Goal: Information Seeking & Learning: Learn about a topic

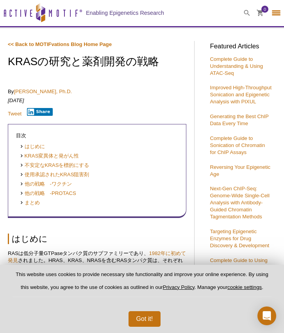
select select "[GEOGRAPHIC_DATA]"
select select "日本語"
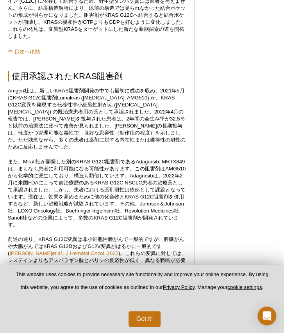
scroll to position [740, 0]
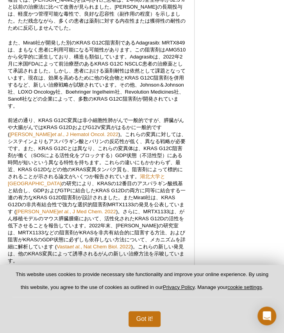
scroll to position [884, 0]
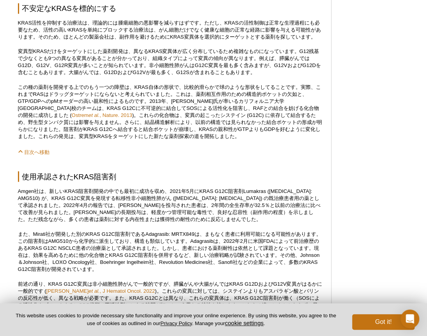
scroll to position [494, 0]
